Goal: Task Accomplishment & Management: Manage account settings

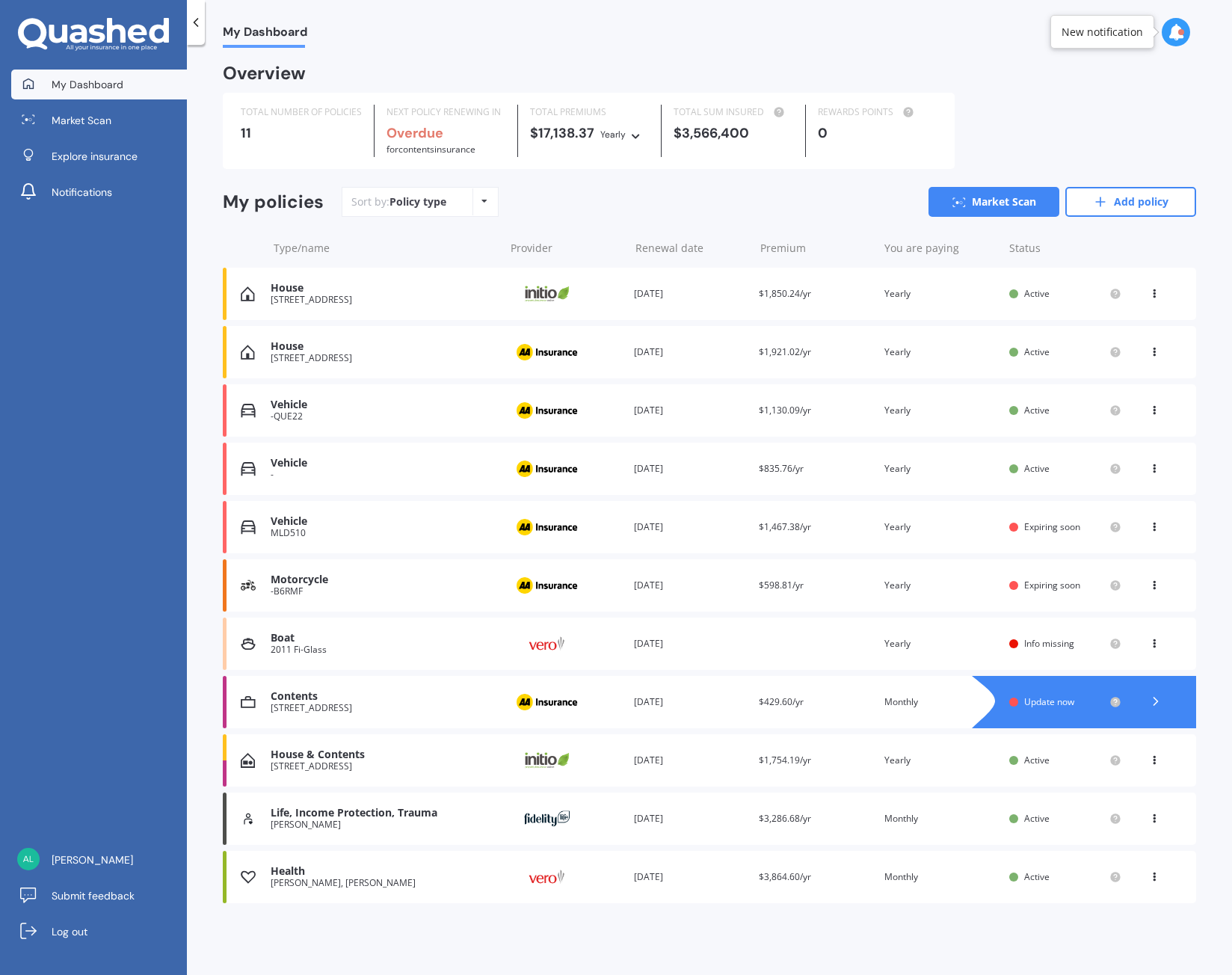
click at [806, 51] on div "My Dashboard Overview TOTAL NUMBER OF POLICIES 11 NEXT POLICY RENEWING IN Overd…" at bounding box center [709, 512] width 1045 height 930
click at [1151, 293] on icon at bounding box center [1153, 290] width 10 height 9
click at [696, 294] on div "Renewal date [DATE]" at bounding box center [690, 294] width 113 height 15
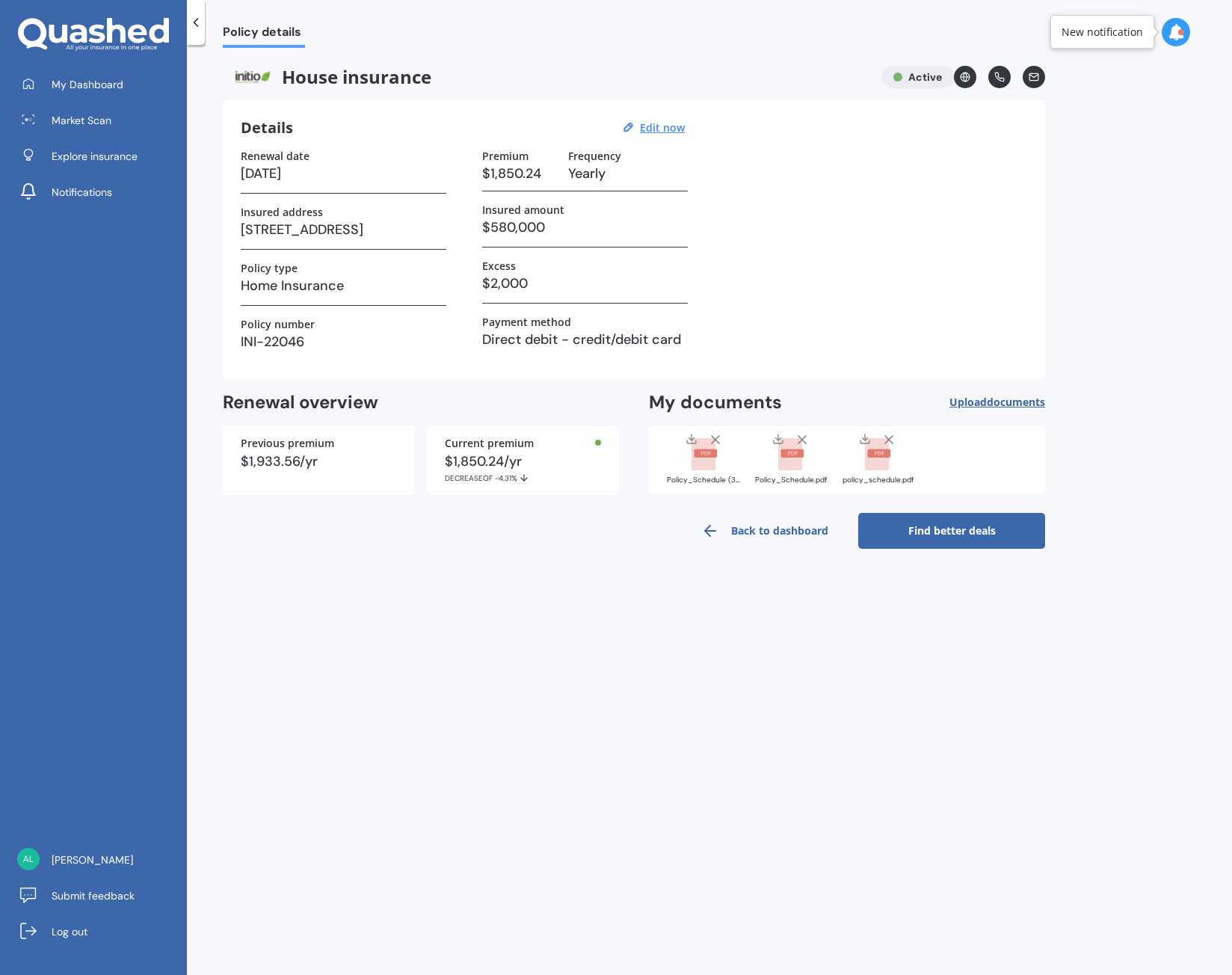
click at [990, 399] on span "documents" at bounding box center [1016, 401] width 59 height 14
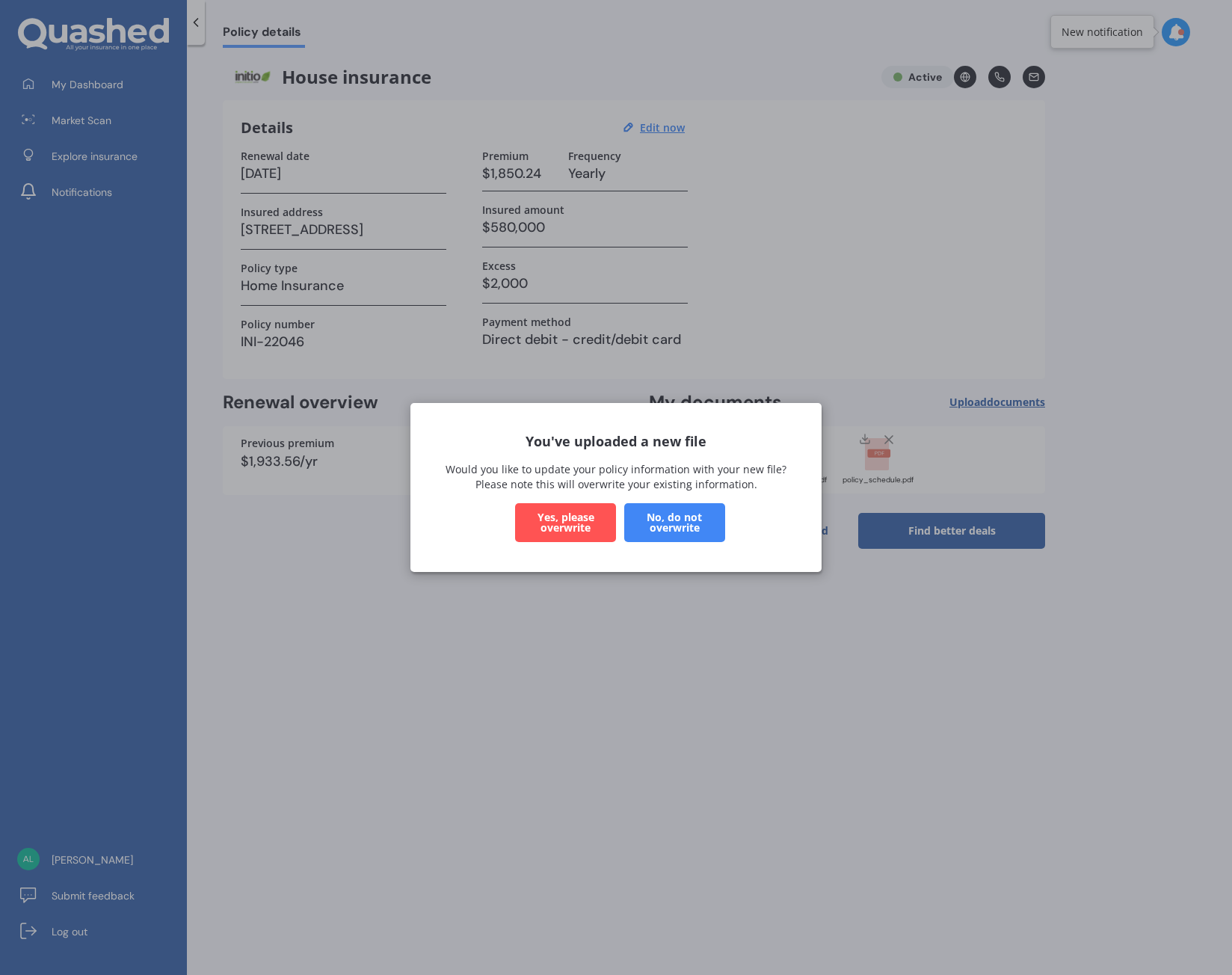
click at [563, 523] on button "Yes, please overwrite" at bounding box center [565, 522] width 100 height 39
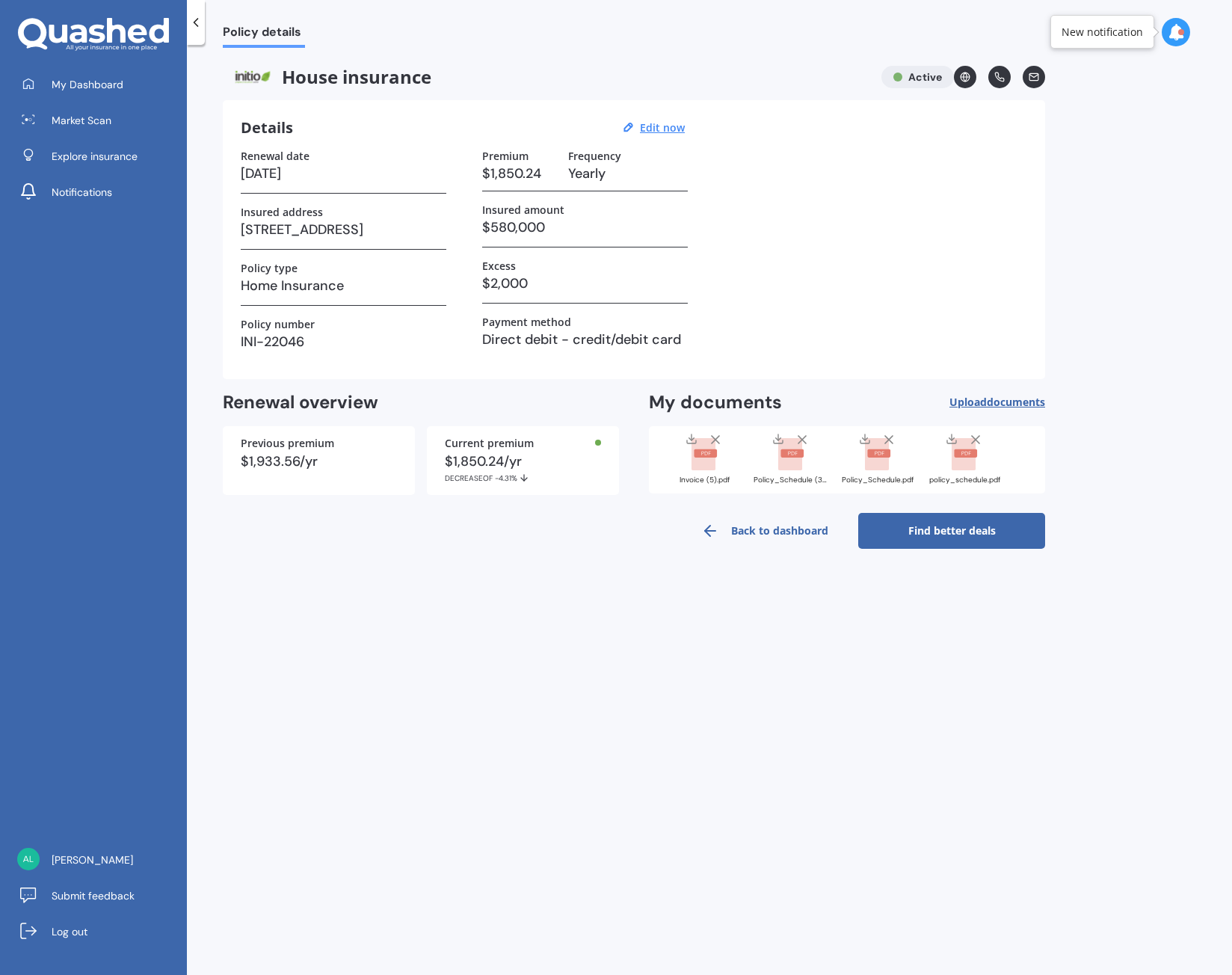
click at [913, 76] on div "House insurance Active" at bounding box center [634, 77] width 823 height 23
click at [663, 129] on u "Edit now" at bounding box center [661, 127] width 45 height 14
select select "30"
select select "05"
select select "2026"
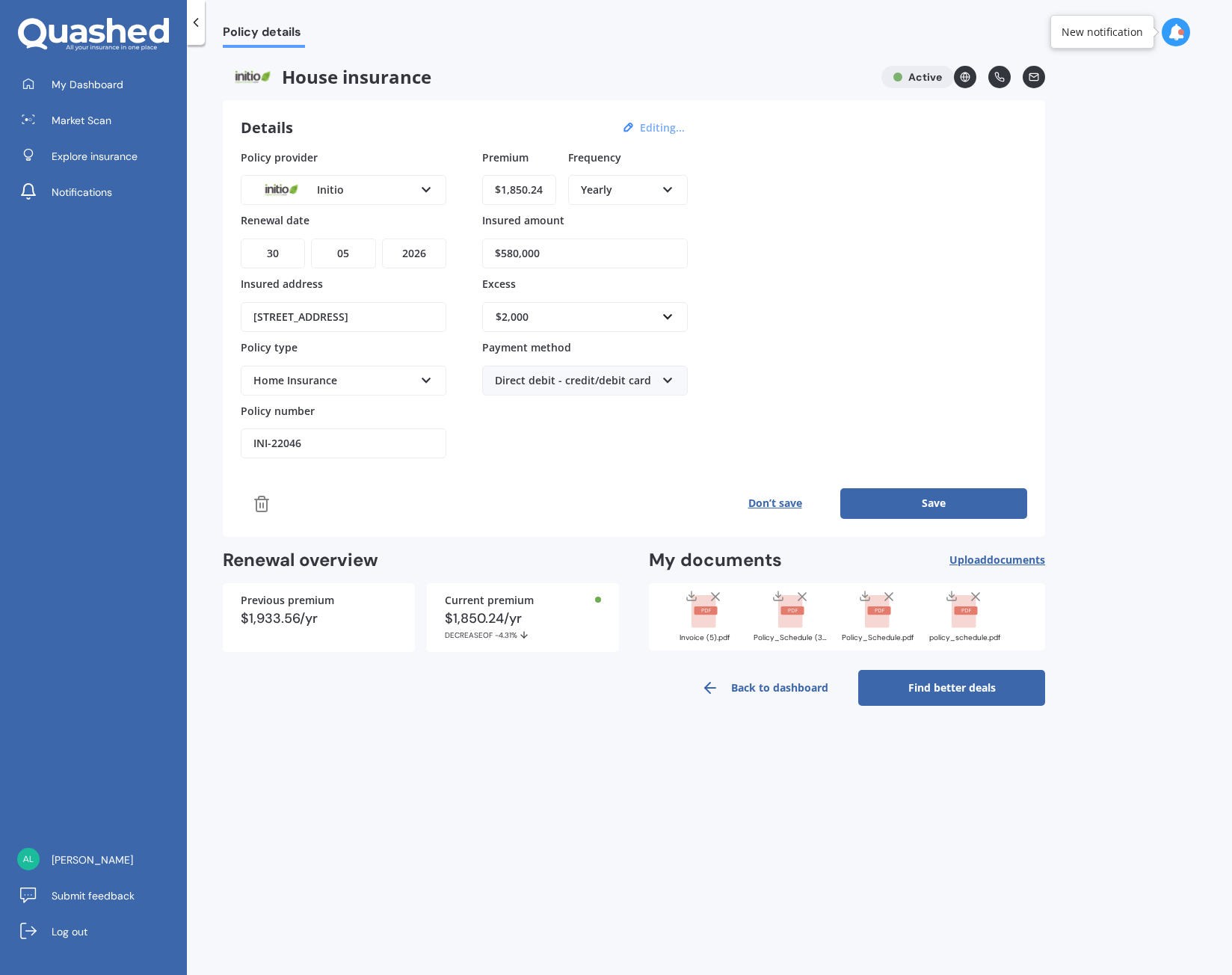
click at [784, 687] on link "Back to dashboard" at bounding box center [764, 688] width 187 height 36
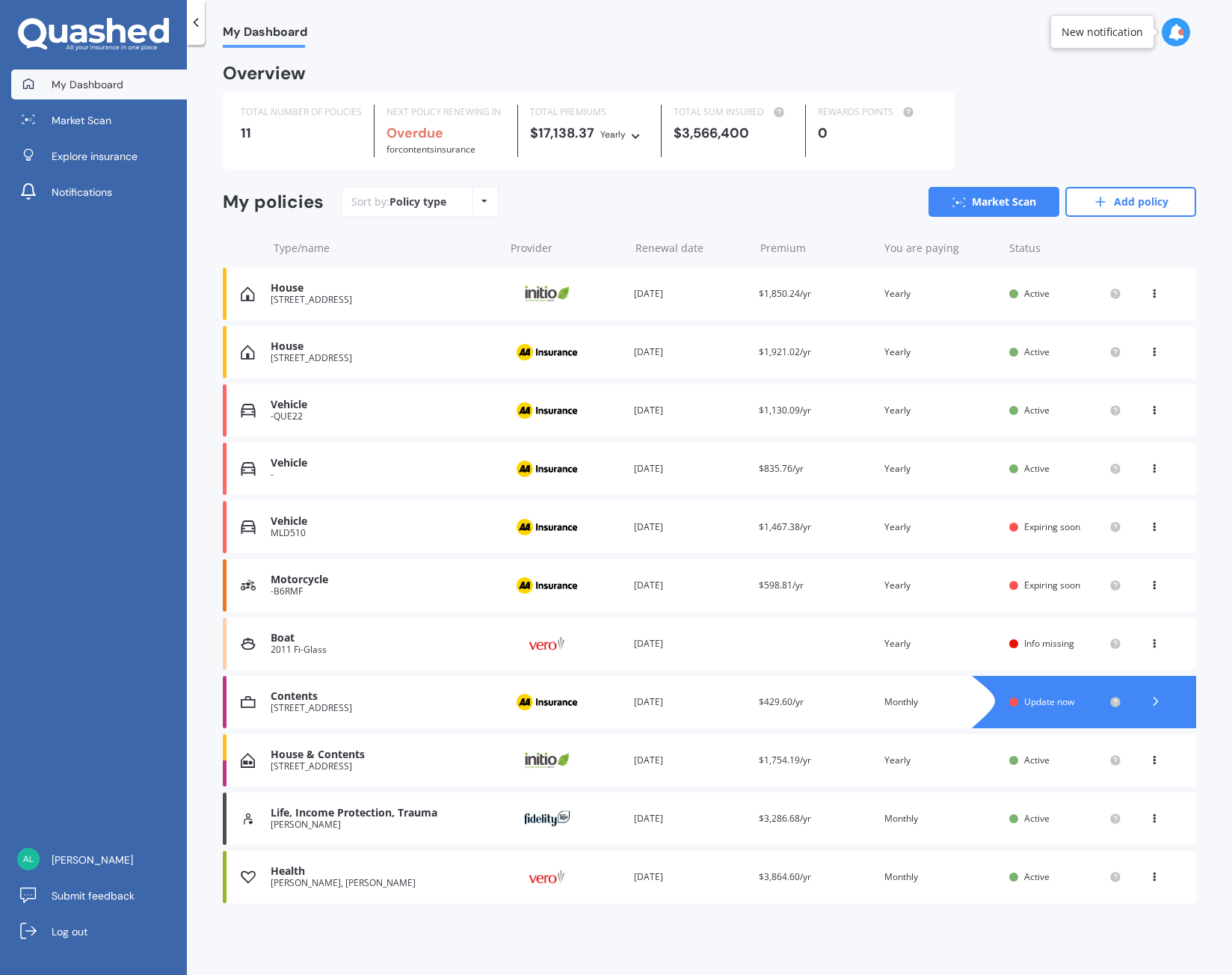
click at [1156, 295] on icon at bounding box center [1153, 290] width 10 height 9
click at [1114, 353] on div "Delete" at bounding box center [1121, 352] width 148 height 30
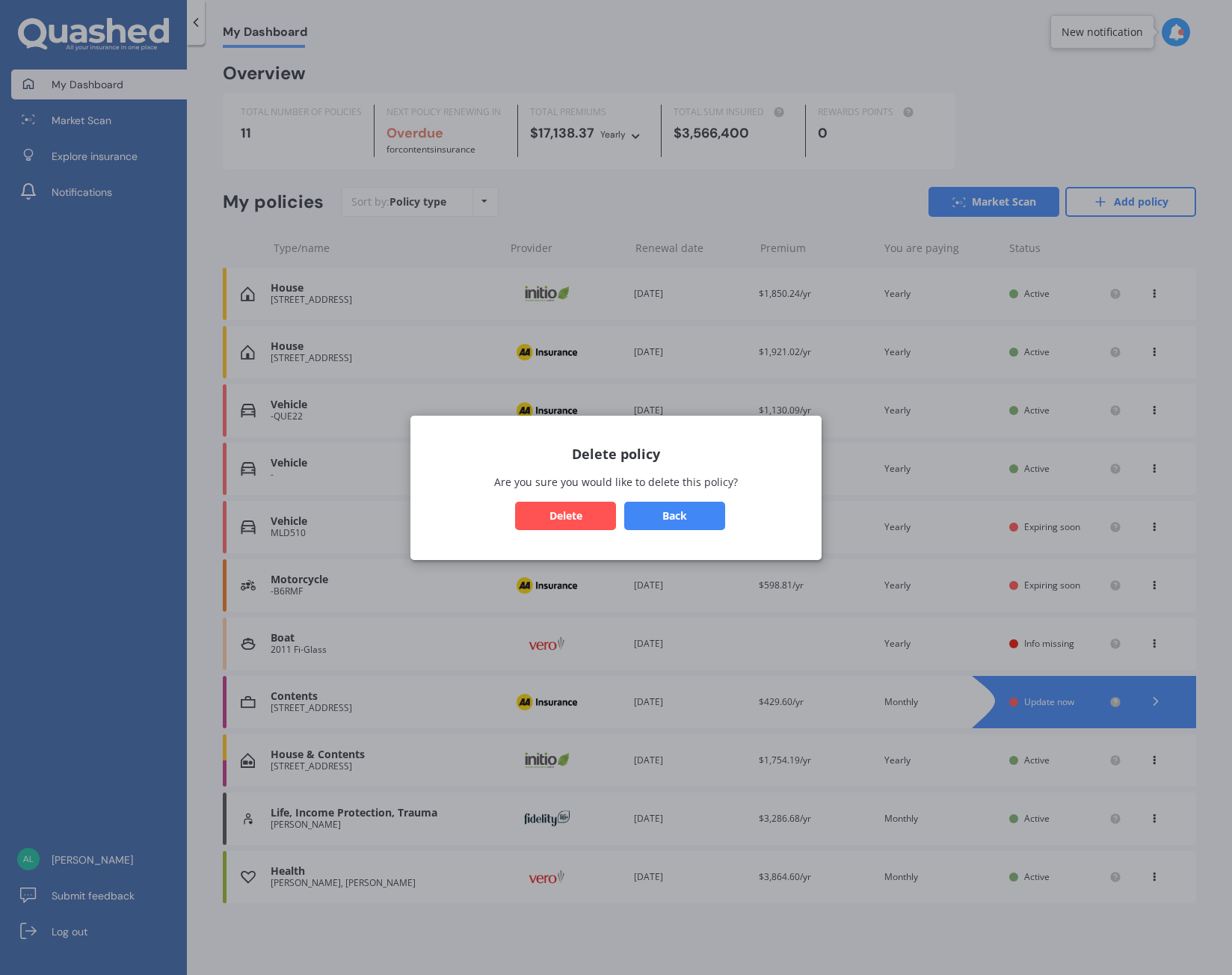
click at [593, 514] on button "Delete" at bounding box center [565, 515] width 100 height 28
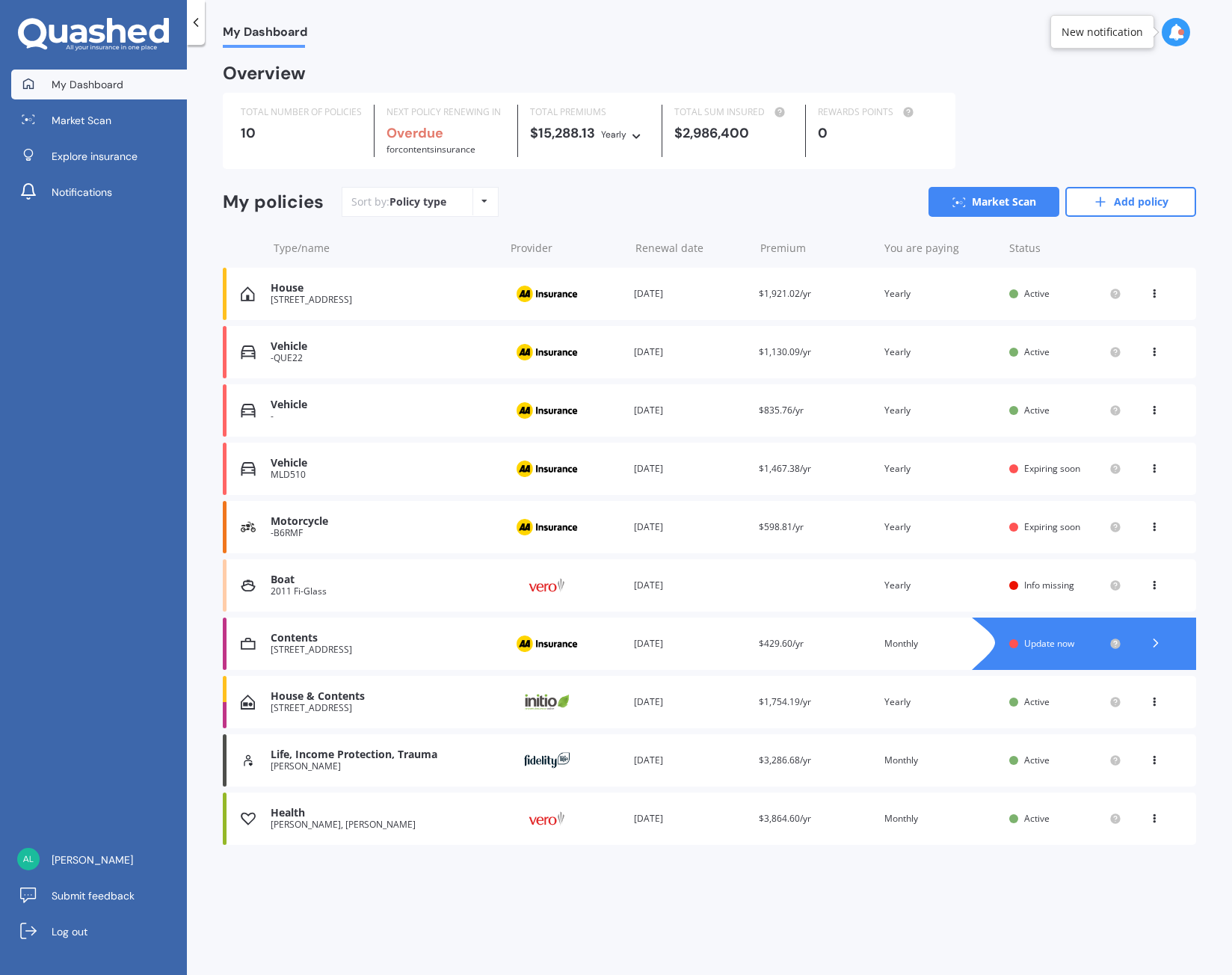
click at [553, 204] on div "Sort by: Policy type Policy type Alphabetical Date added Renewing next Market S…" at bounding box center [769, 202] width 855 height 30
click at [1155, 642] on polyline at bounding box center [1155, 642] width 4 height 8
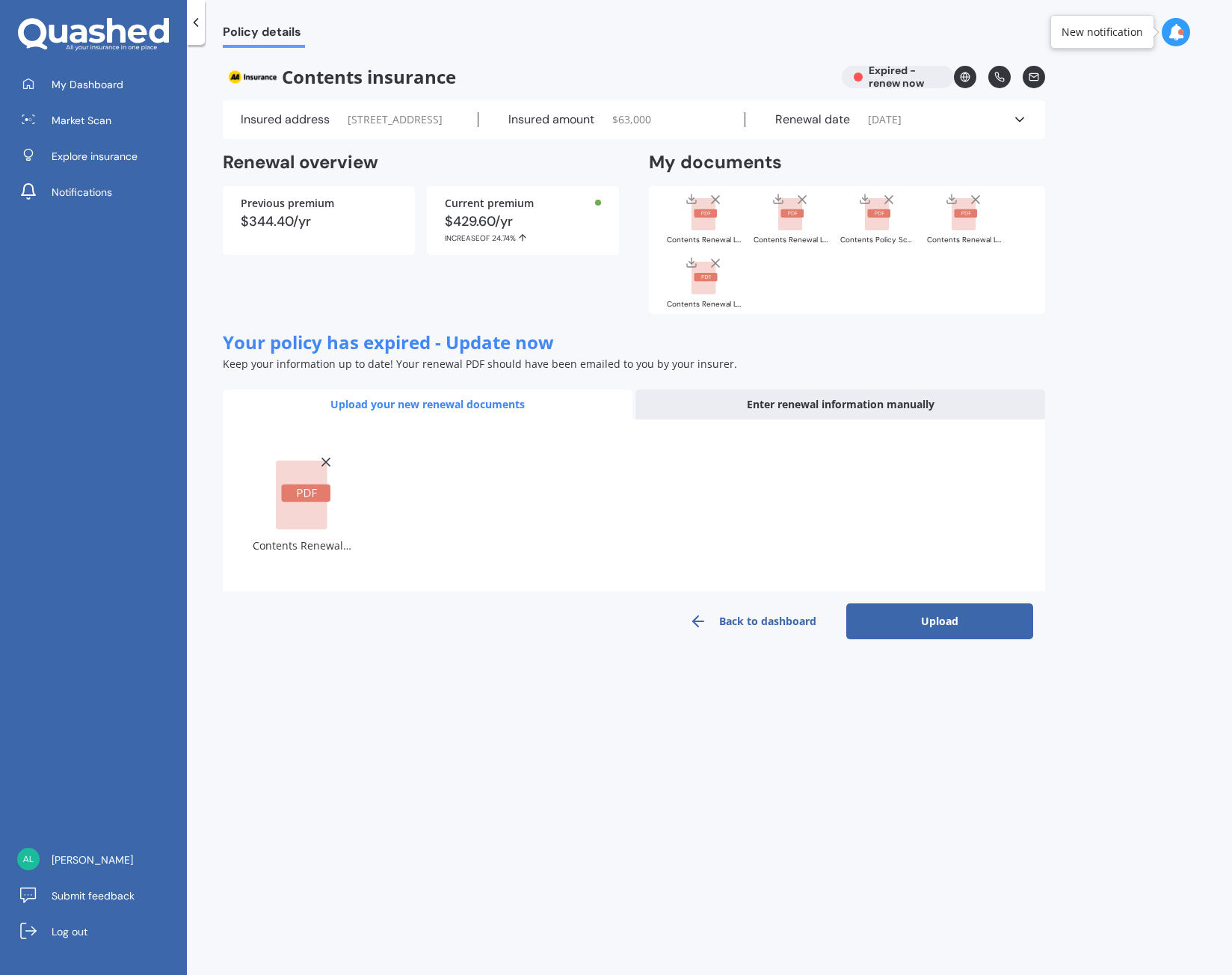
click at [942, 639] on button "Upload" at bounding box center [939, 622] width 187 height 36
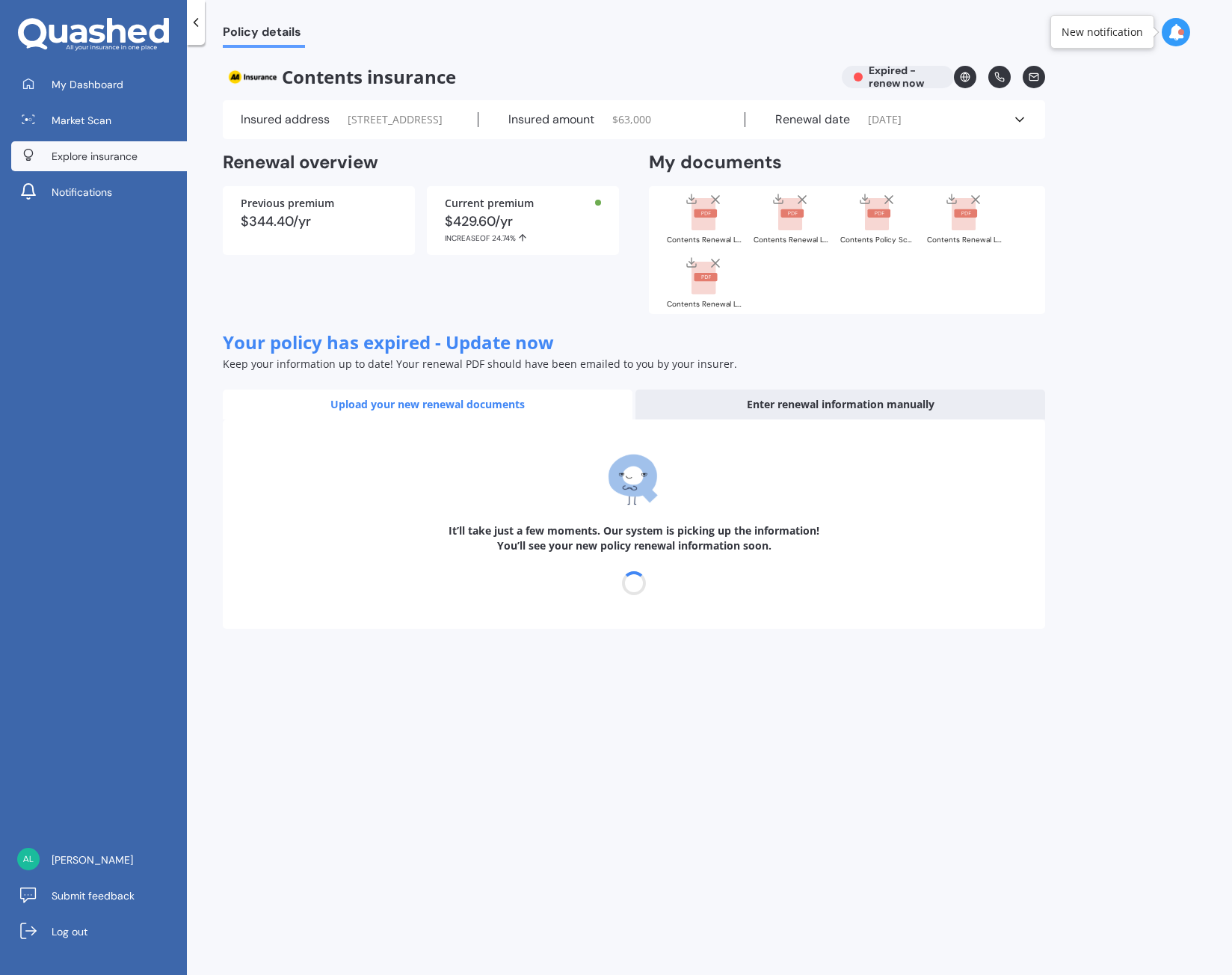
select select "20"
select select "07"
select select "2026"
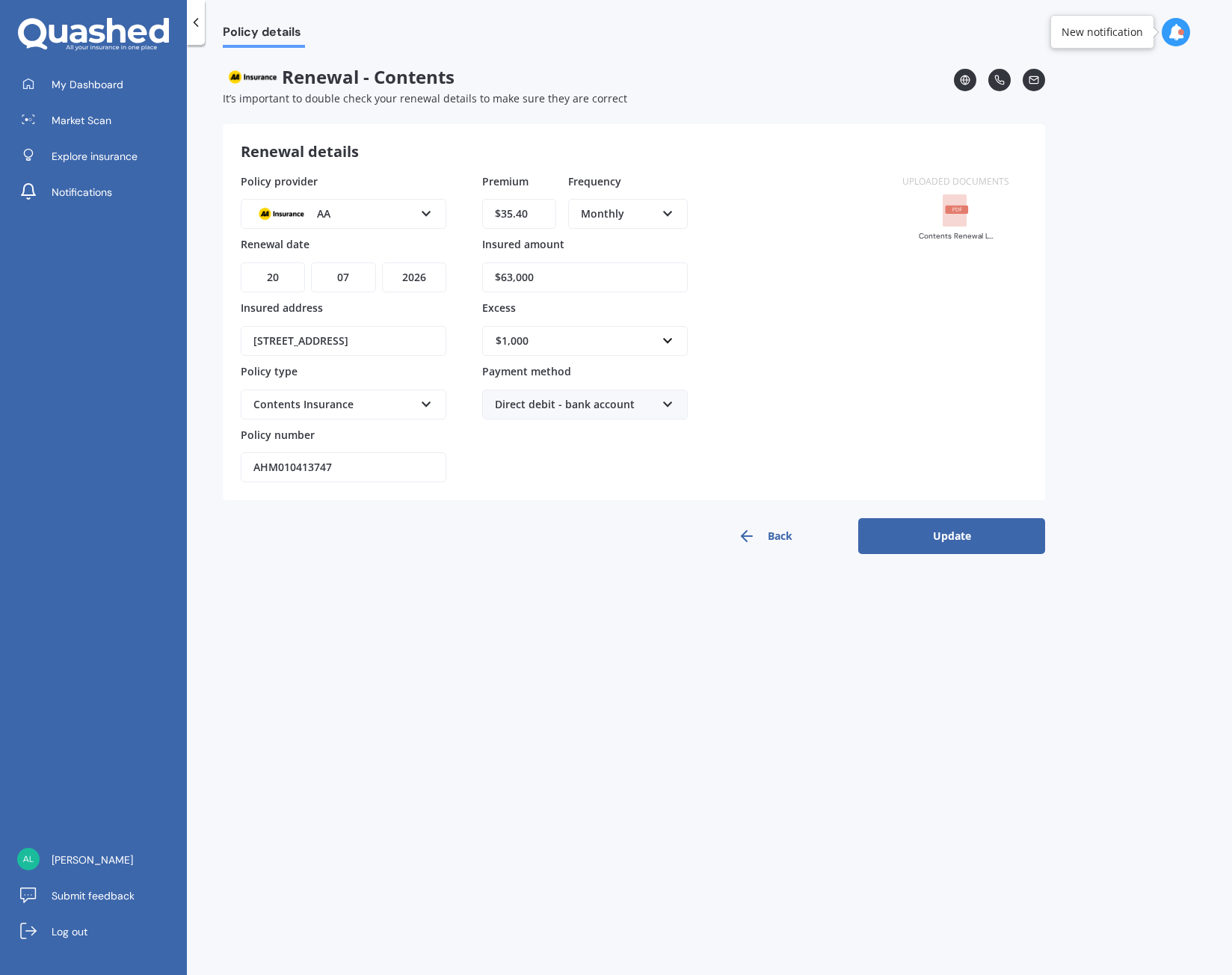
click at [972, 545] on button "Update" at bounding box center [951, 536] width 187 height 36
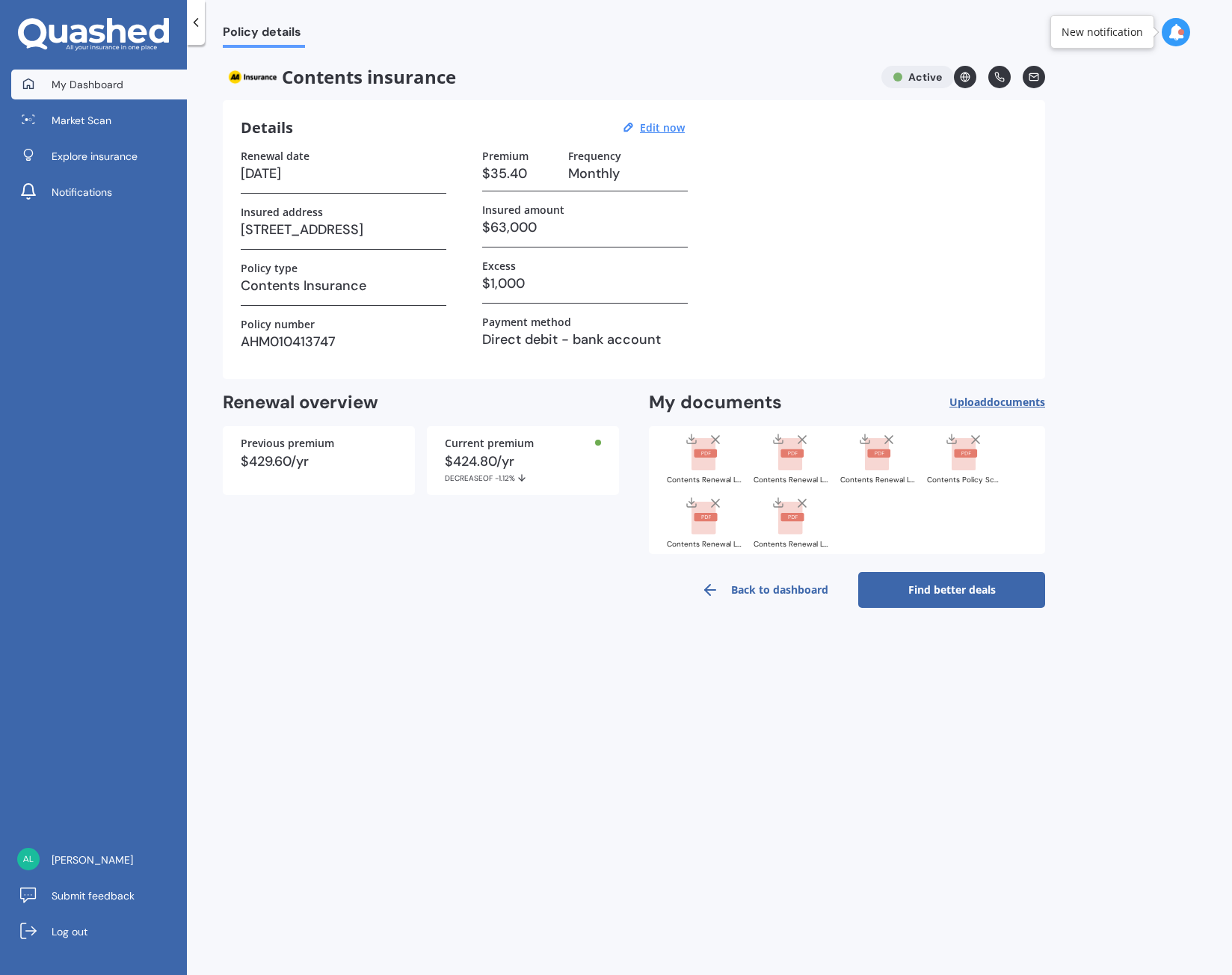
click at [95, 78] on span "My Dashboard" at bounding box center [87, 84] width 72 height 15
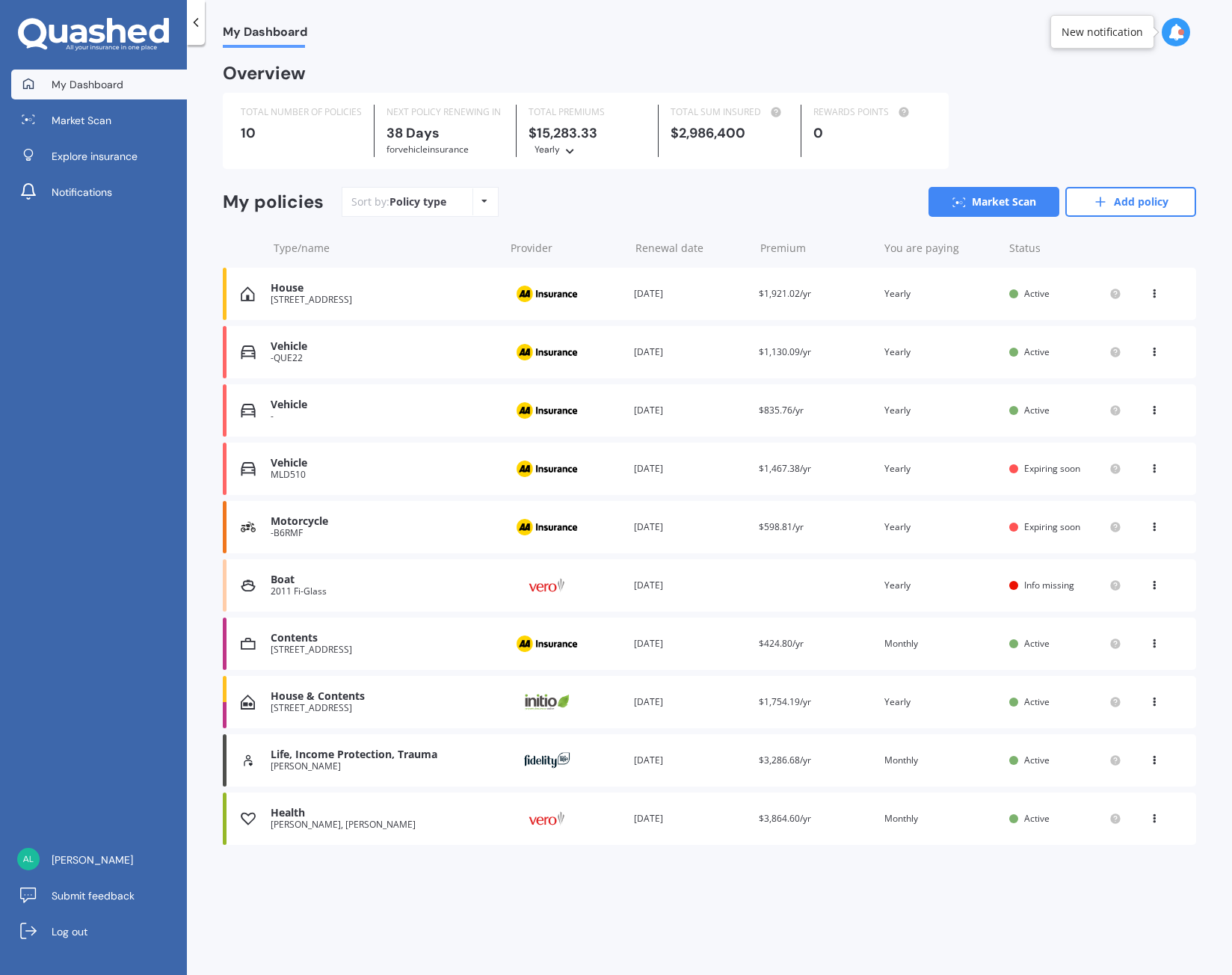
click at [530, 54] on div "My Dashboard Overview TOTAL NUMBER OF POLICIES 10 NEXT POLICY RENEWING IN 38 Da…" at bounding box center [709, 512] width 1045 height 930
